Goal: Information Seeking & Learning: Check status

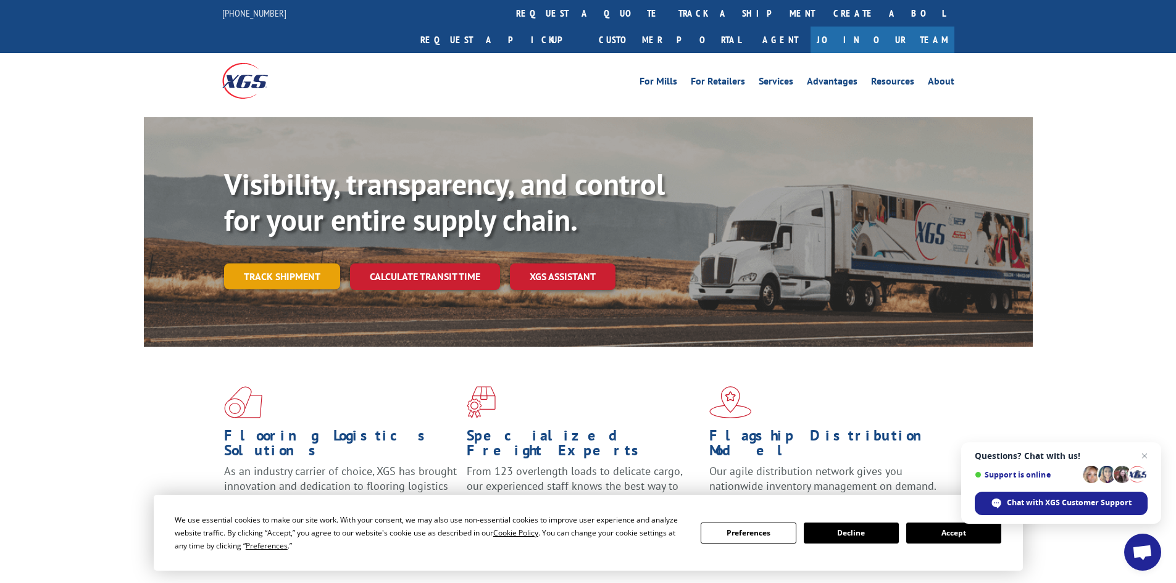
click at [263, 264] on link "Track shipment" at bounding box center [282, 277] width 116 height 26
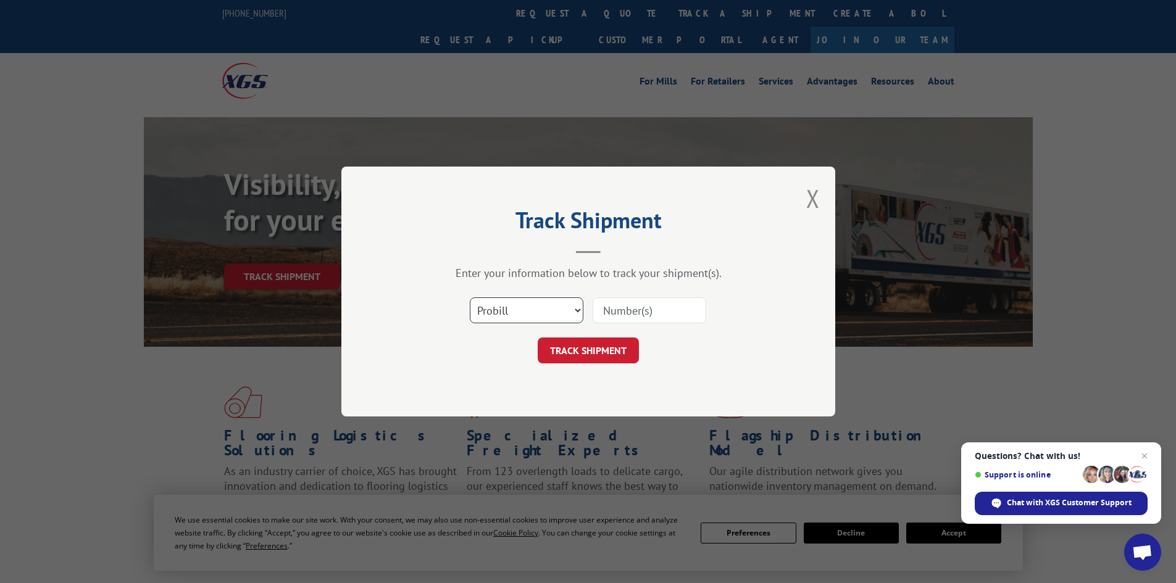
drag, startPoint x: 550, startPoint y: 314, endPoint x: 534, endPoint y: 322, distance: 18.2
click at [550, 314] on select "Select category... Probill BOL PO" at bounding box center [527, 311] width 114 height 26
select select "po"
click at [470, 298] on select "Select category... Probill BOL PO" at bounding box center [527, 311] width 114 height 26
paste input "88542979"
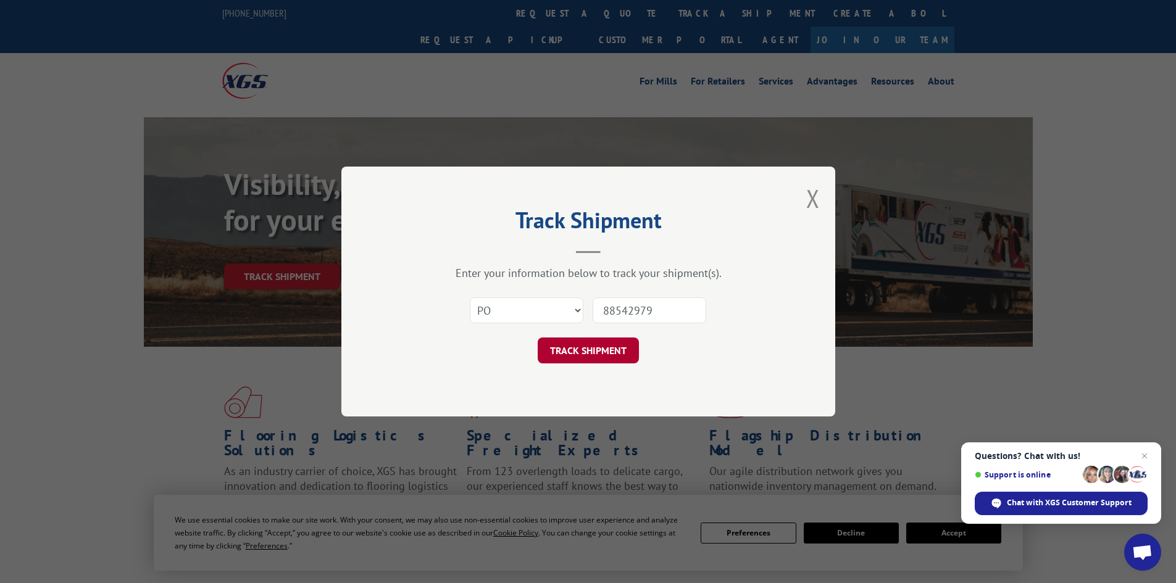
type input "88542979"
click at [572, 347] on button "TRACK SHIPMENT" at bounding box center [588, 351] width 101 height 26
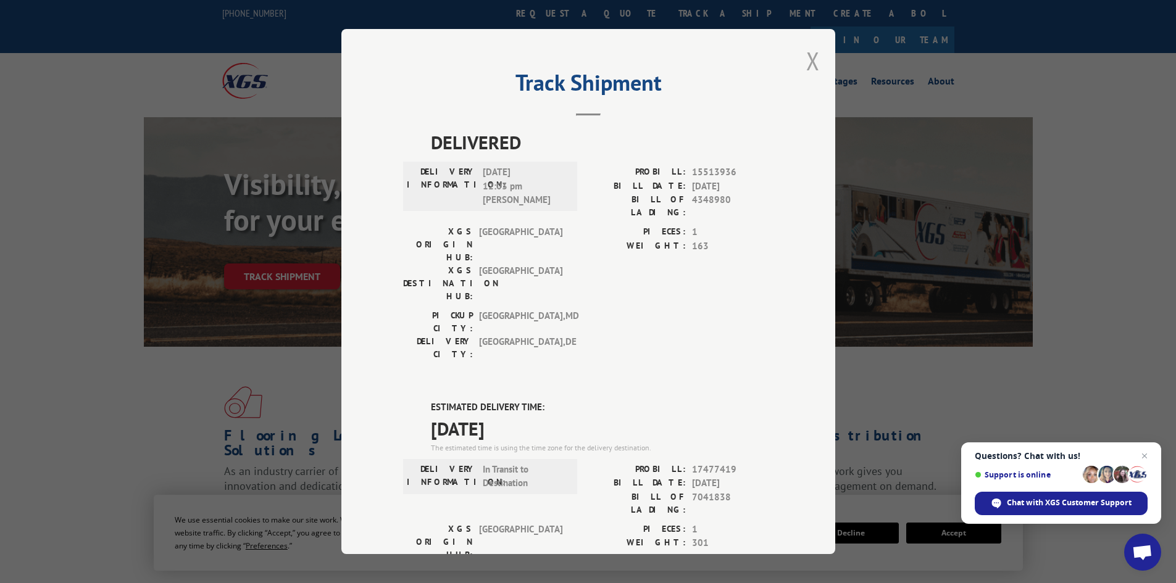
click at [810, 61] on button "Close modal" at bounding box center [813, 60] width 14 height 33
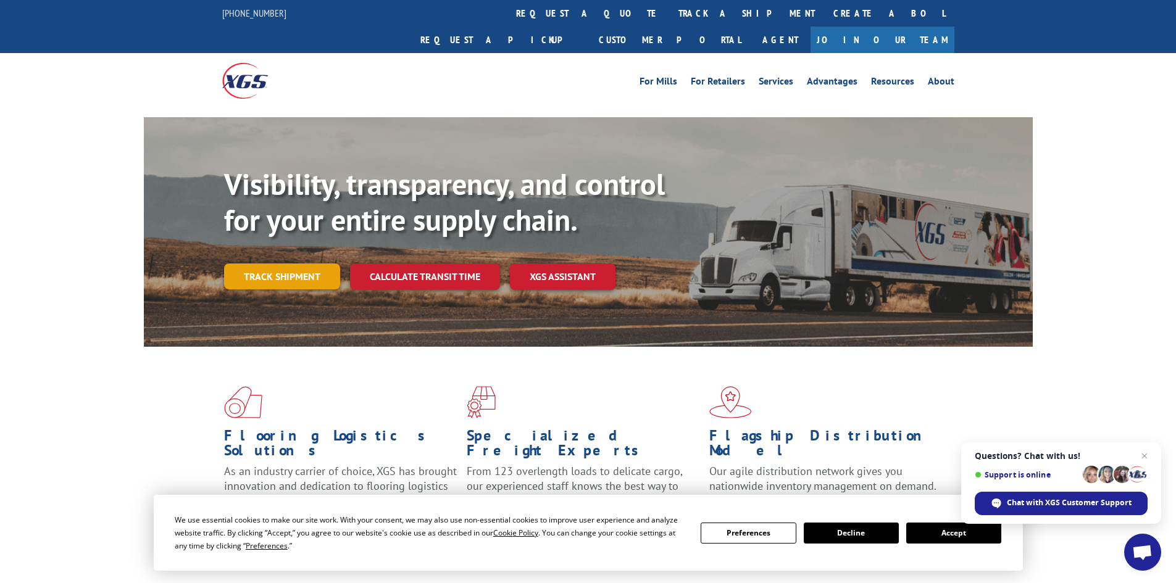
drag, startPoint x: 249, startPoint y: 241, endPoint x: 256, endPoint y: 244, distance: 7.5
click at [250, 264] on link "Track shipment" at bounding box center [282, 277] width 116 height 26
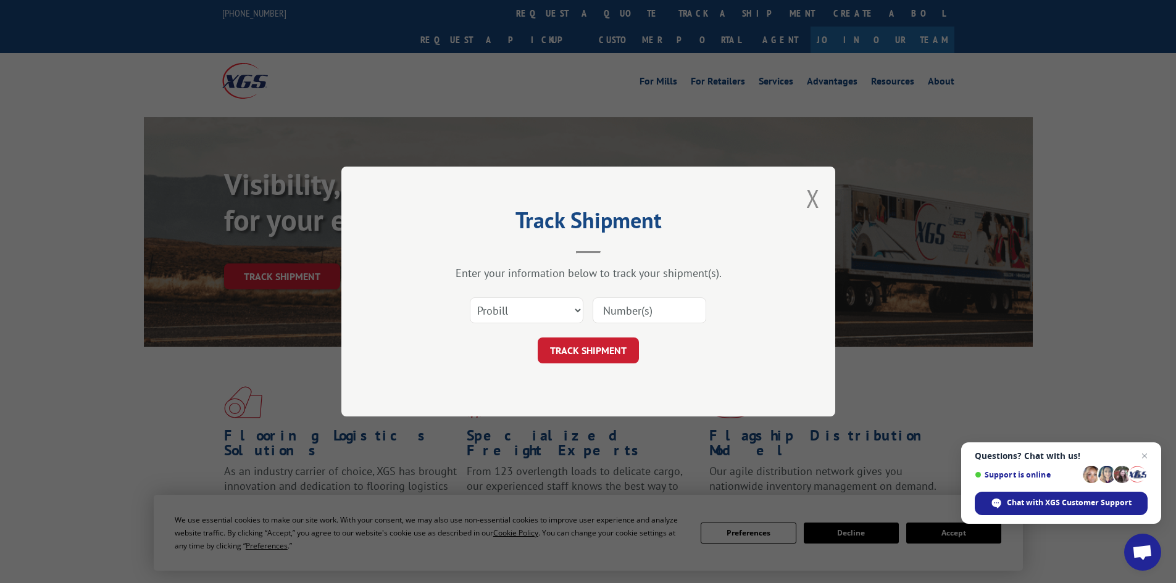
paste input "17477419"
type input "17477419"
click at [583, 351] on button "TRACK SHIPMENT" at bounding box center [588, 351] width 101 height 26
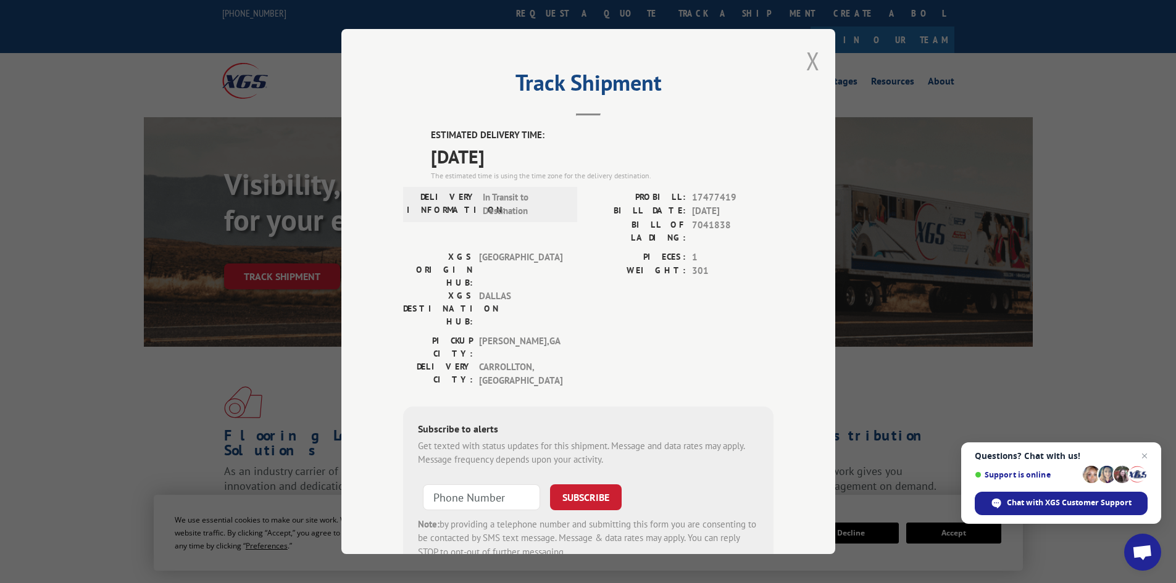
click at [809, 57] on button "Close modal" at bounding box center [813, 60] width 14 height 33
